Goal: Task Accomplishment & Management: Use online tool/utility

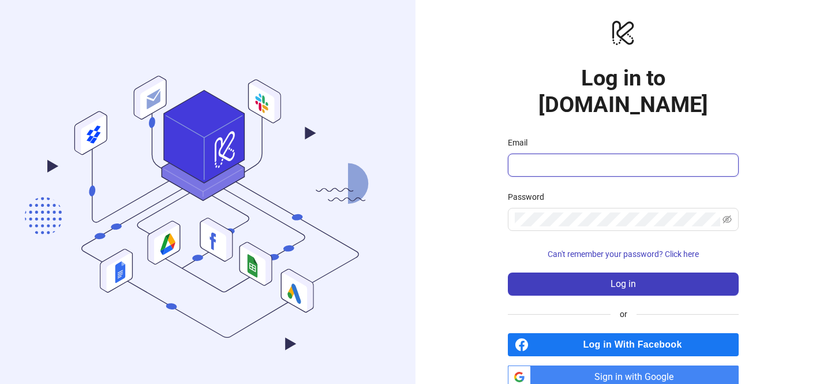
click at [535, 158] on input "Email" at bounding box center [621, 165] width 215 height 14
type input "**********"
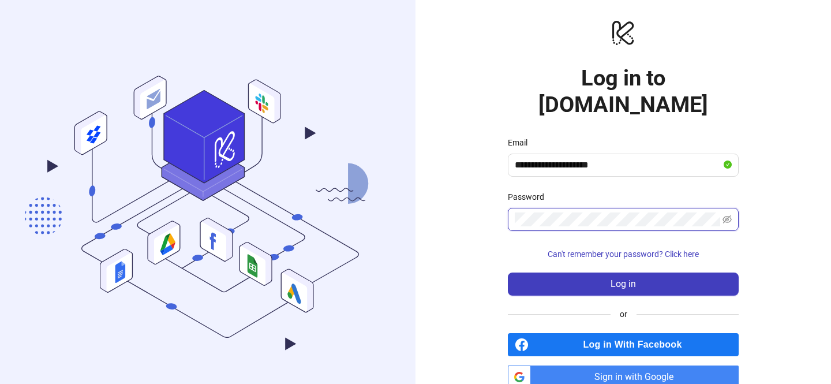
click at [508, 272] on button "Log in" at bounding box center [623, 283] width 231 height 23
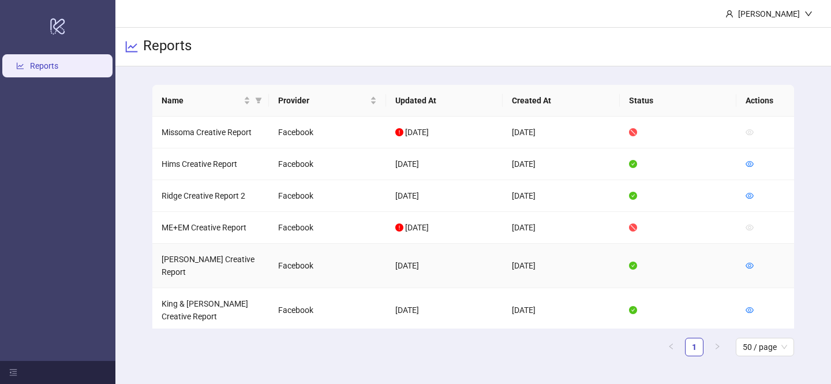
click at [197, 260] on td "[PERSON_NAME] Creative Report" at bounding box center [210, 265] width 117 height 44
click at [746, 261] on icon "eye" at bounding box center [749, 265] width 8 height 8
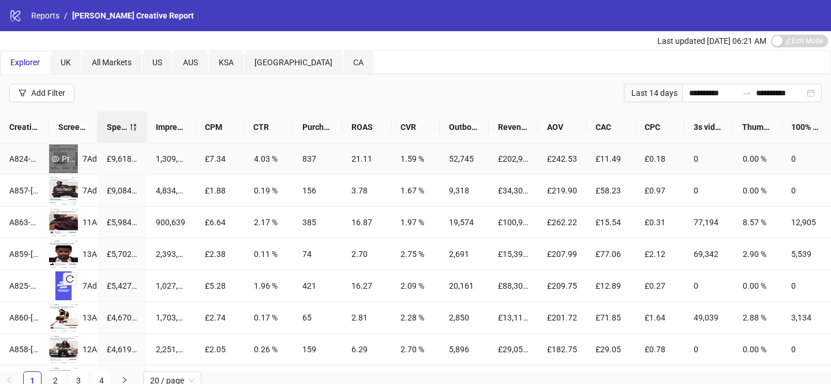
click at [64, 155] on div "Preview" at bounding box center [63, 158] width 29 height 13
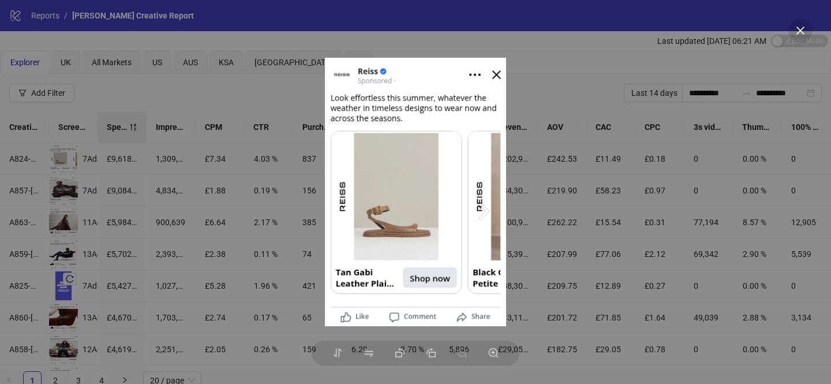
click at [126, 194] on div at bounding box center [415, 192] width 831 height 384
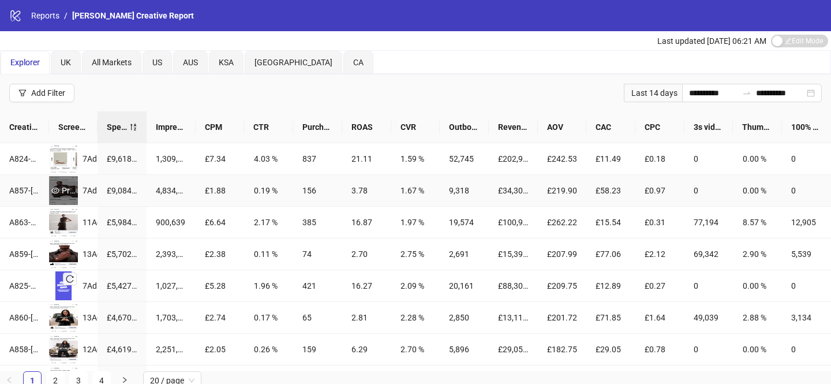
click at [66, 187] on div "Preview" at bounding box center [63, 190] width 29 height 13
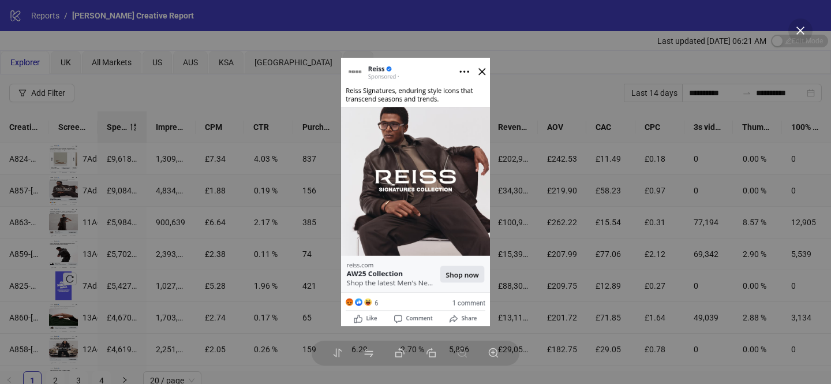
click at [271, 219] on div at bounding box center [415, 192] width 831 height 384
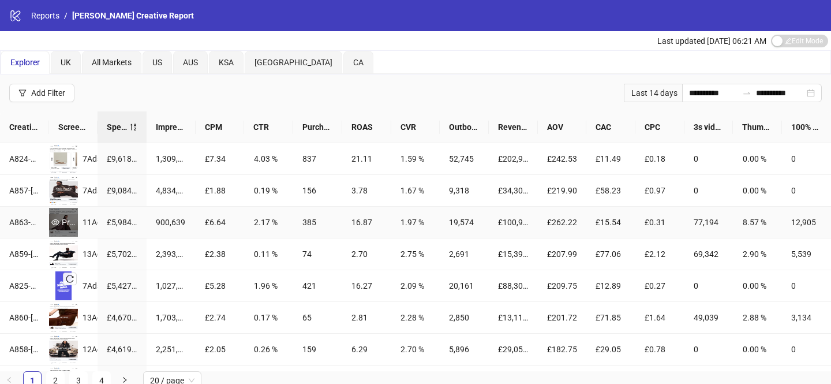
click at [58, 221] on icon "eye" at bounding box center [55, 222] width 8 height 6
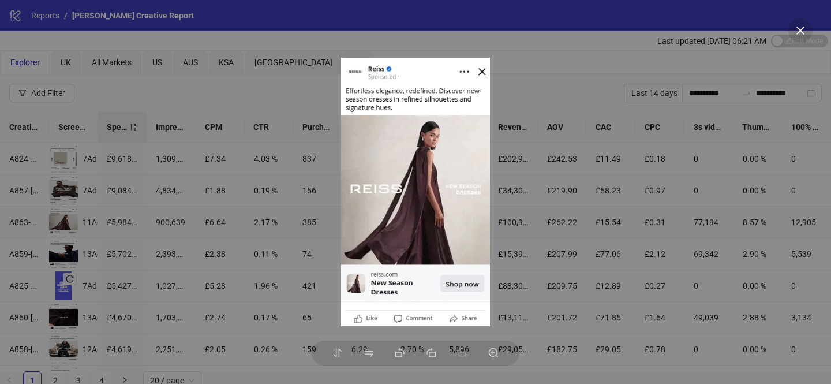
click at [227, 213] on div at bounding box center [415, 192] width 831 height 384
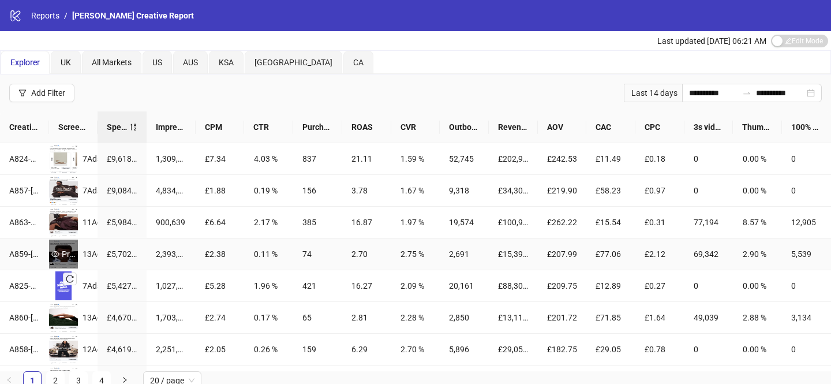
click at [59, 248] on div "Preview" at bounding box center [63, 253] width 29 height 13
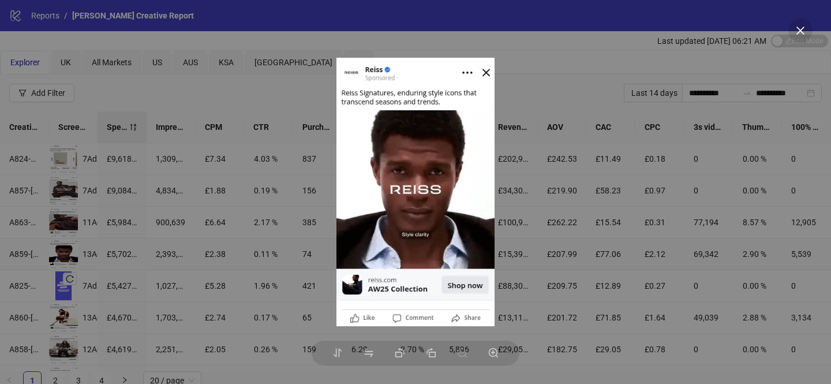
click at [205, 234] on div at bounding box center [415, 192] width 831 height 384
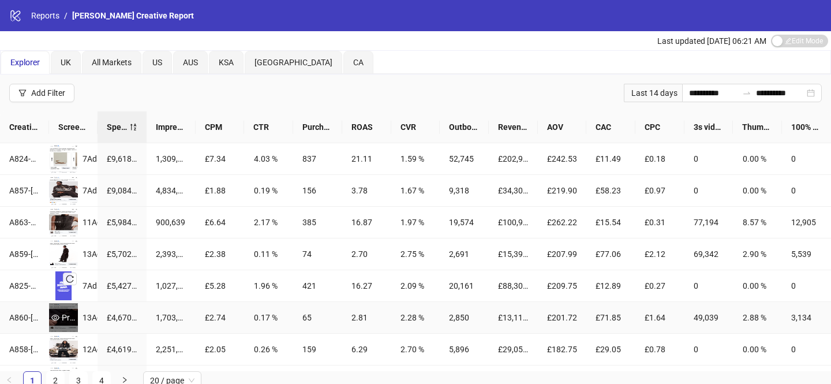
click at [61, 316] on div "Preview" at bounding box center [63, 317] width 29 height 13
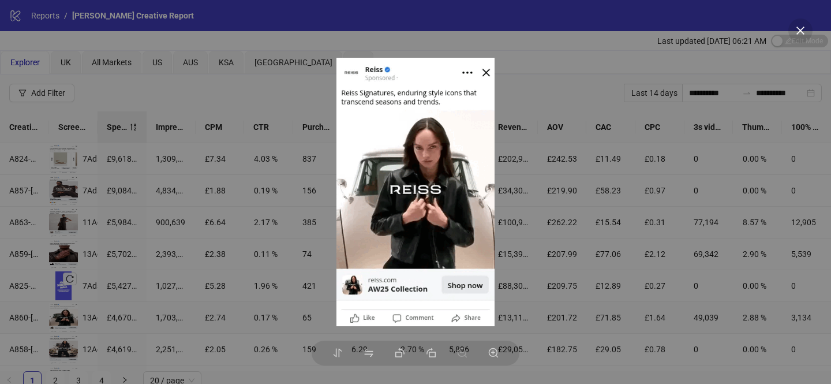
click at [157, 254] on div at bounding box center [415, 192] width 831 height 384
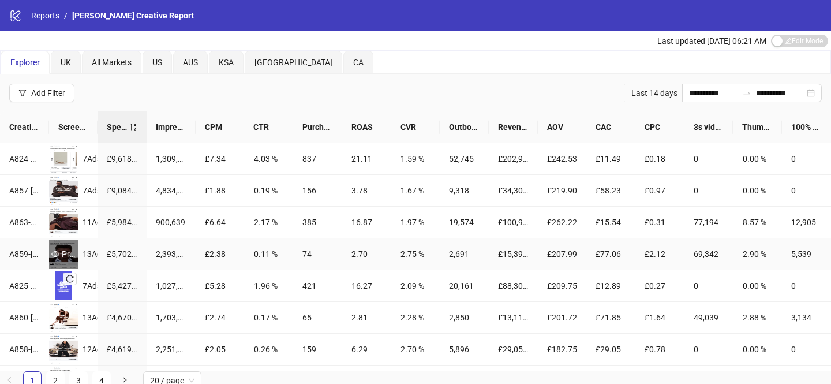
click at [66, 250] on div "Preview" at bounding box center [63, 253] width 29 height 13
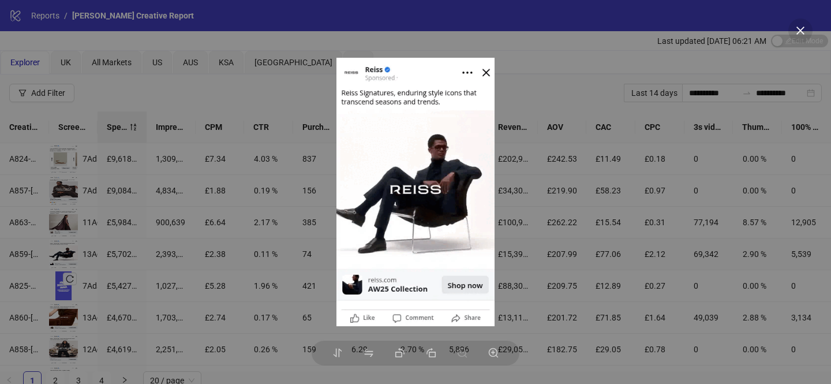
click at [227, 230] on div at bounding box center [415, 192] width 831 height 384
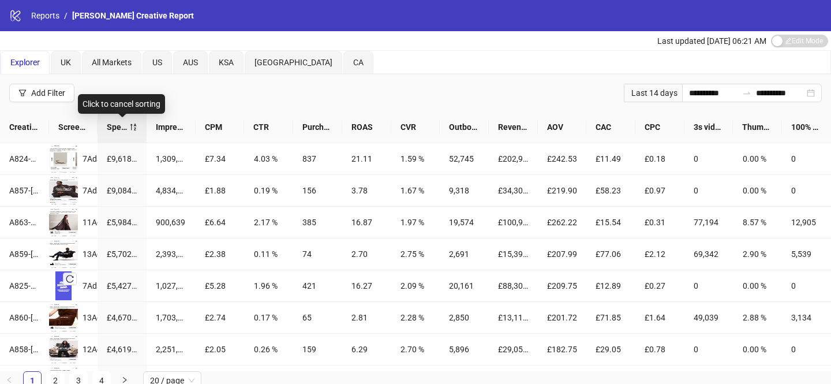
click at [114, 121] on span "Spend" at bounding box center [118, 127] width 22 height 13
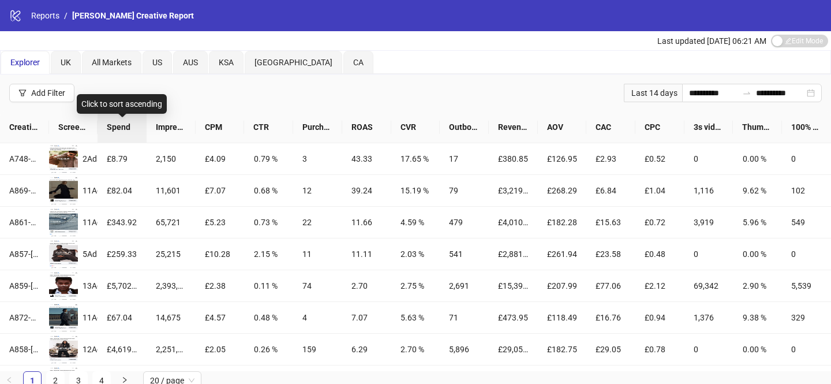
click at [121, 129] on span "Spend" at bounding box center [122, 127] width 31 height 13
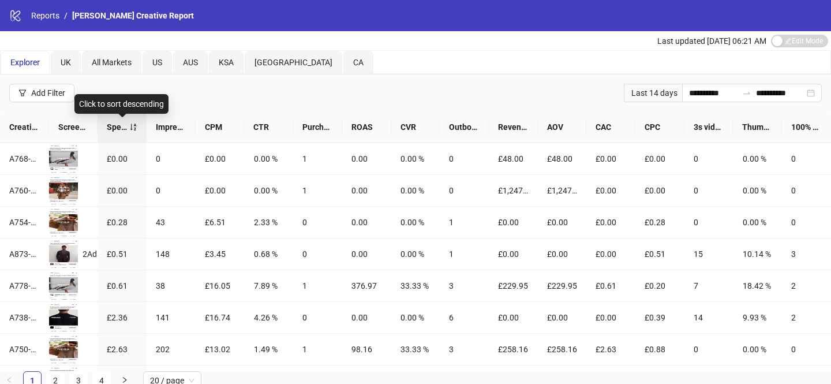
click at [121, 129] on span "Spend" at bounding box center [118, 127] width 22 height 13
